Goal: Information Seeking & Learning: Learn about a topic

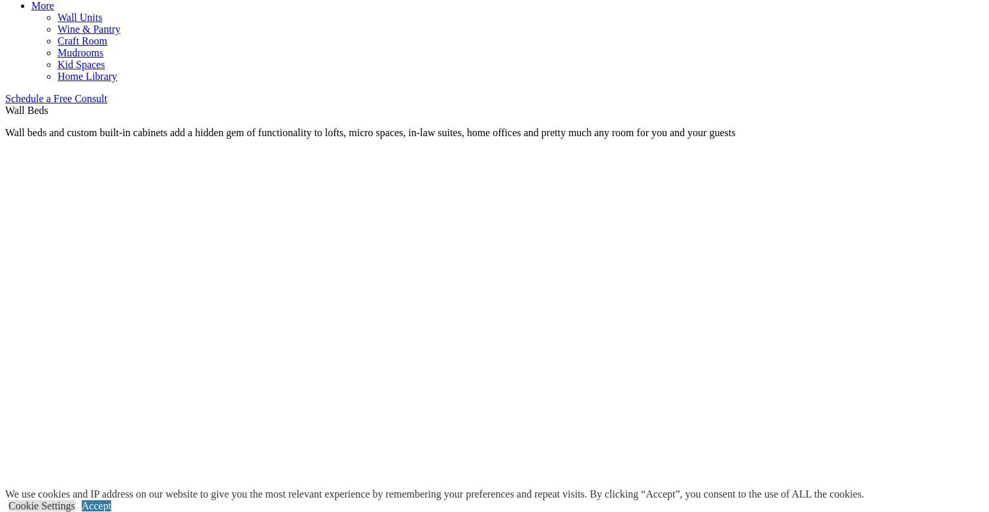
scroll to position [788, 0]
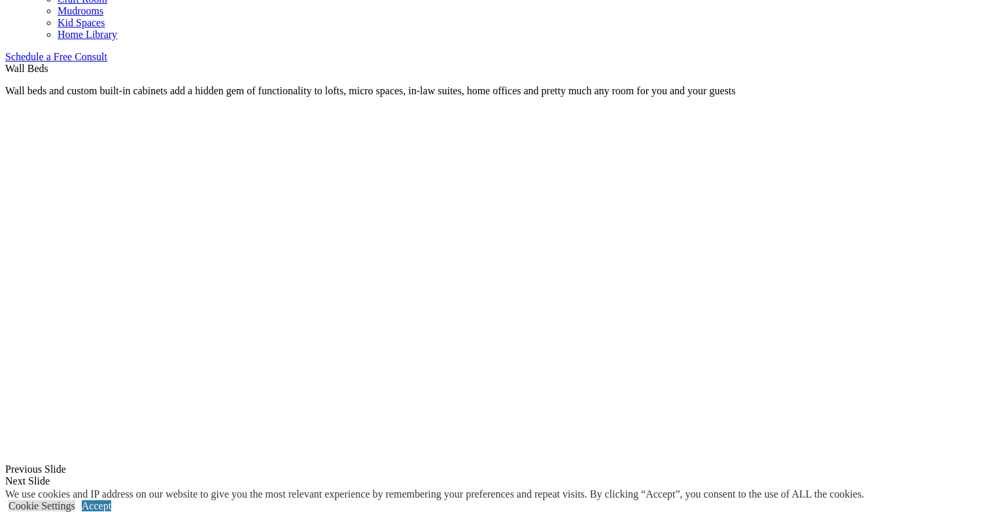
scroll to position [833, 0]
